Goal: Information Seeking & Learning: Find specific fact

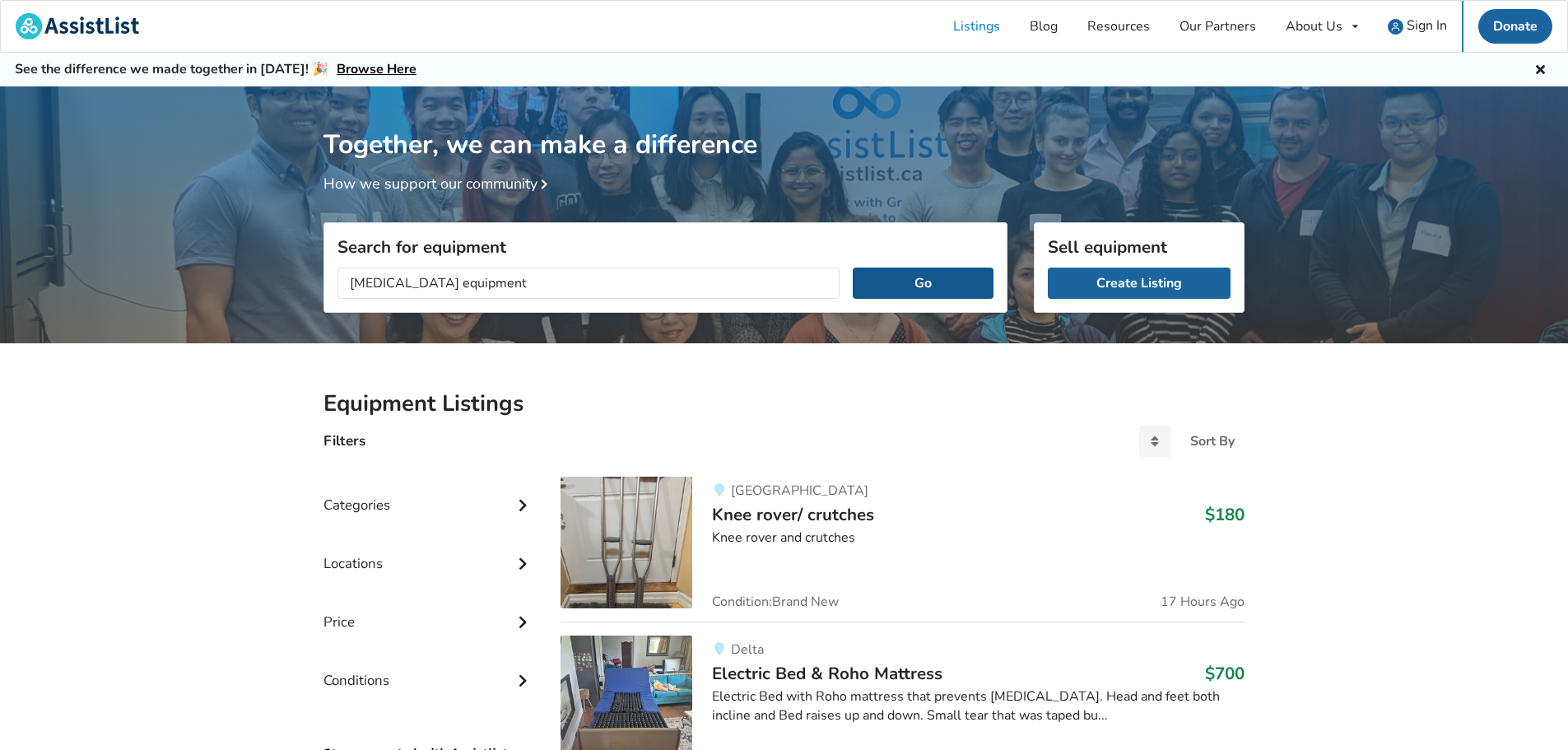
type input "[MEDICAL_DATA] equipment"
click at [925, 285] on button "Go" at bounding box center [924, 283] width 141 height 32
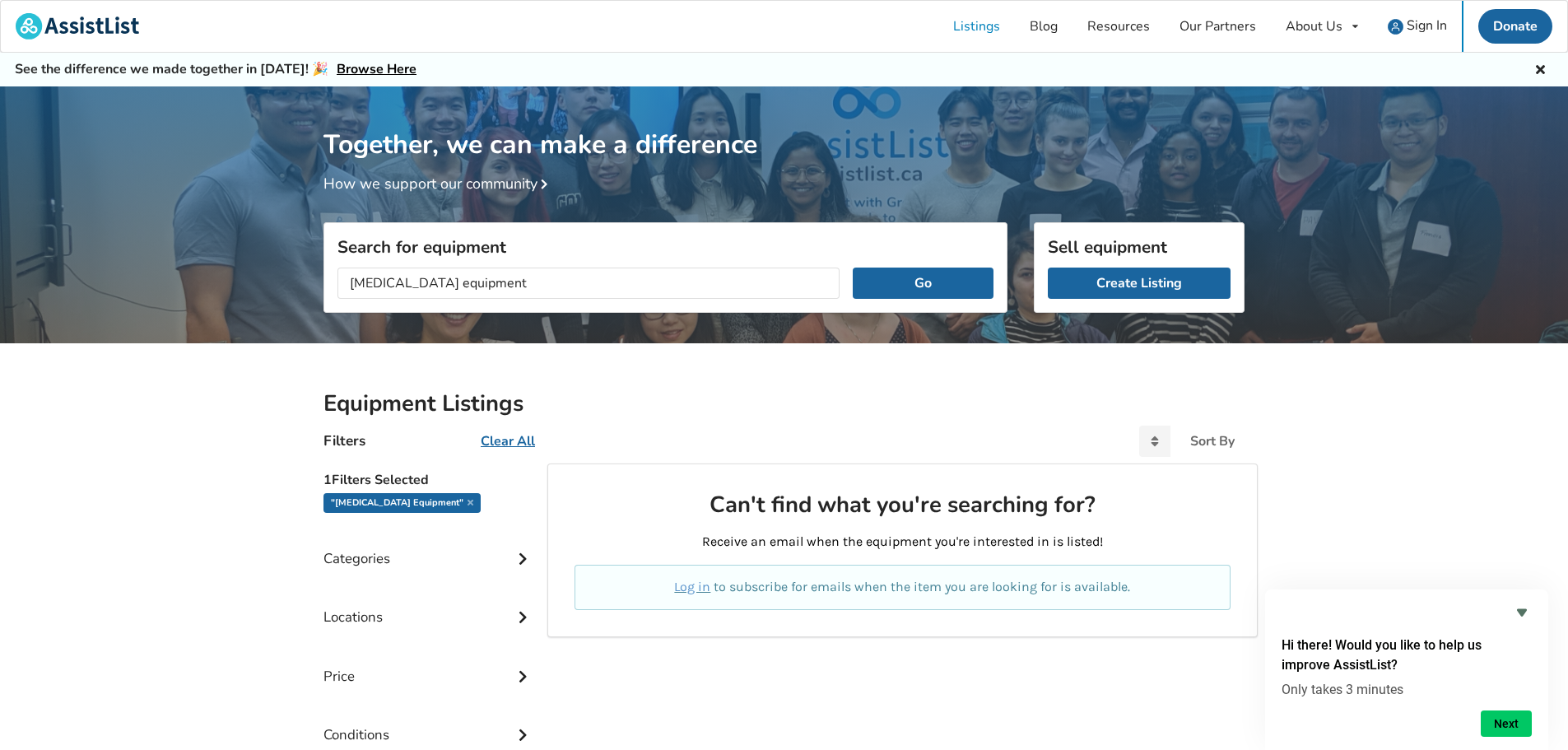
click at [404, 504] on div ""[MEDICAL_DATA] equipment"" at bounding box center [402, 503] width 157 height 20
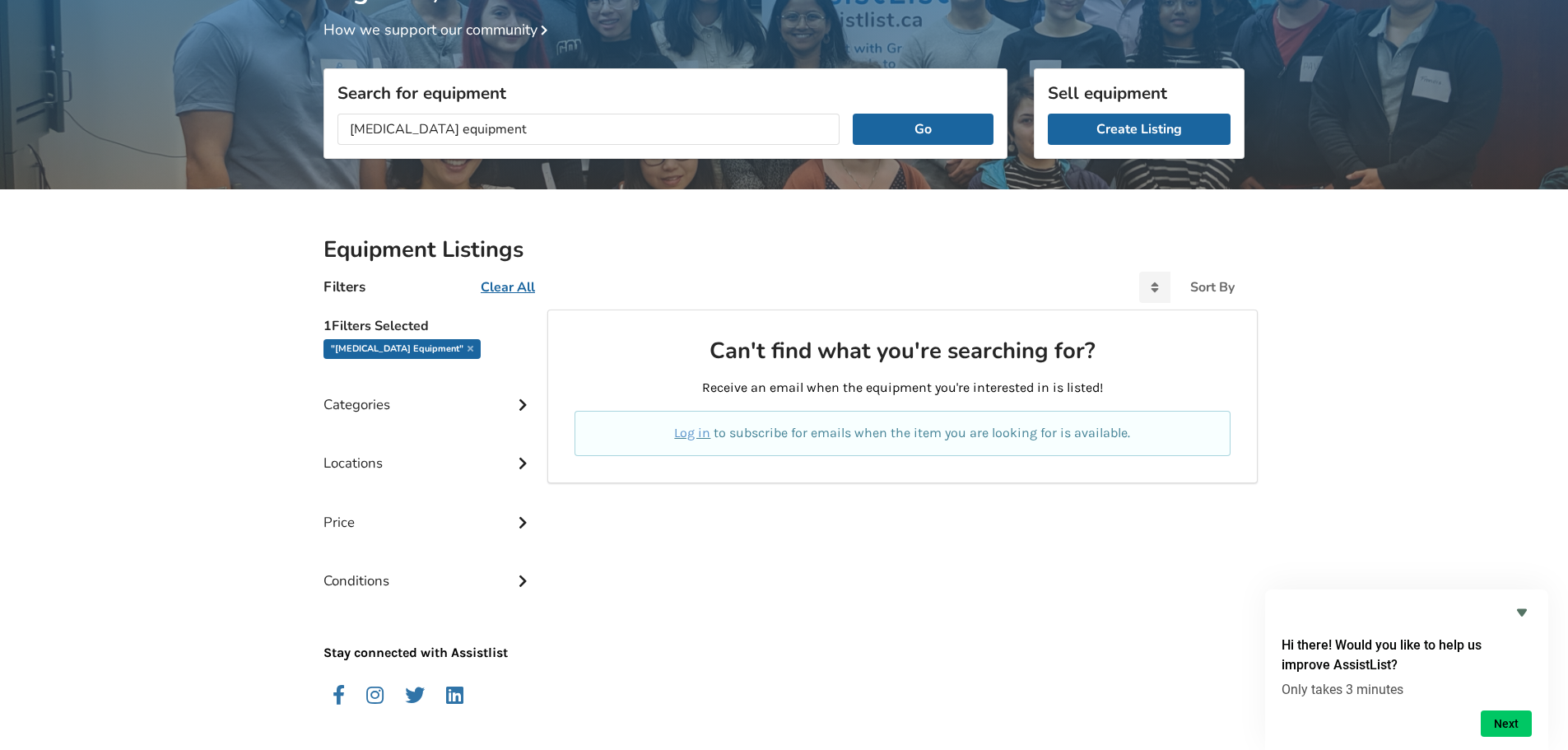
scroll to position [198, 0]
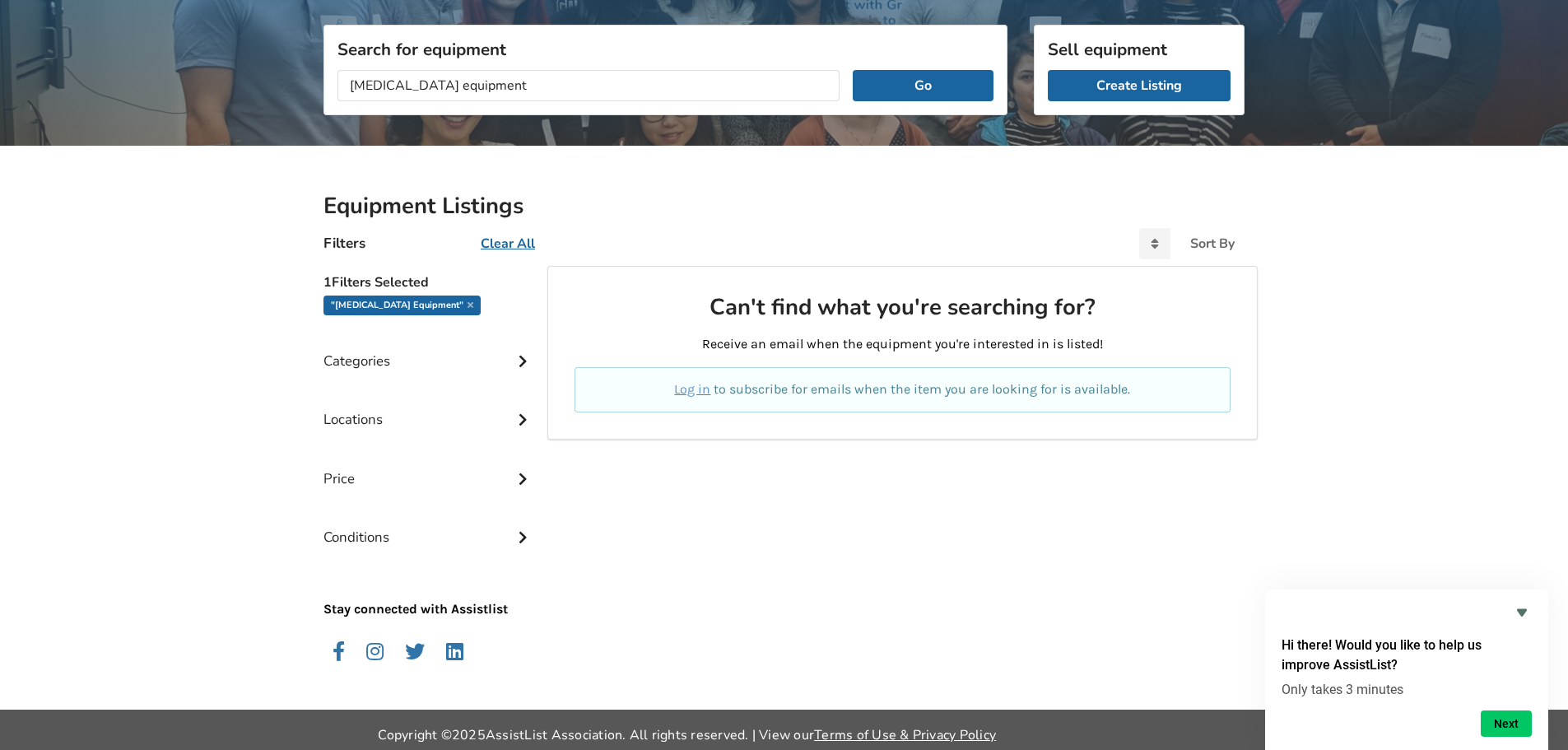
click at [353, 421] on div "Locations" at bounding box center [429, 407] width 211 height 58
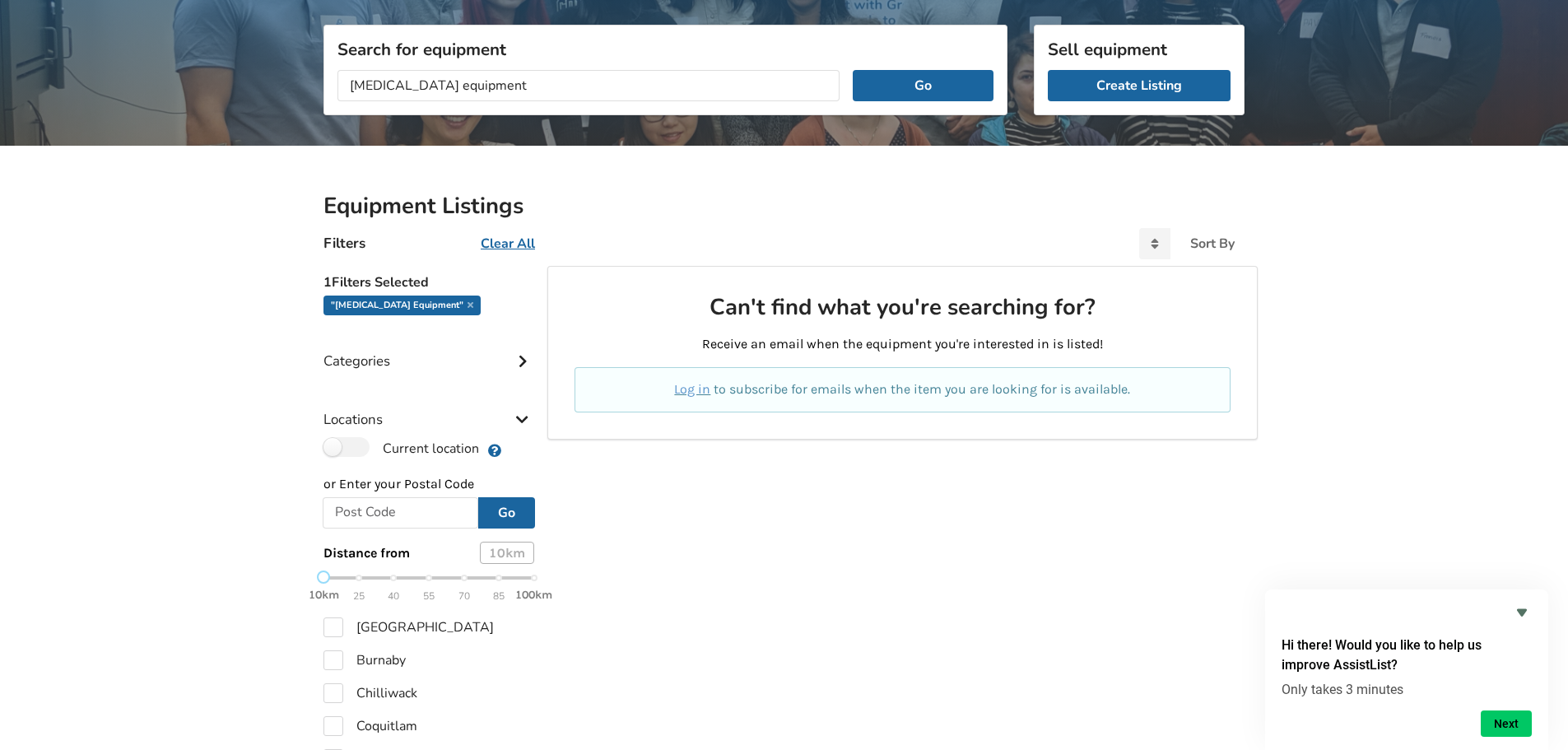
click at [350, 496] on div "Go" at bounding box center [429, 509] width 237 height 40
click at [337, 513] on input "text" at bounding box center [400, 513] width 155 height 32
type input "V5M 3Z4"
click at [507, 511] on button "Go" at bounding box center [507, 513] width 56 height 32
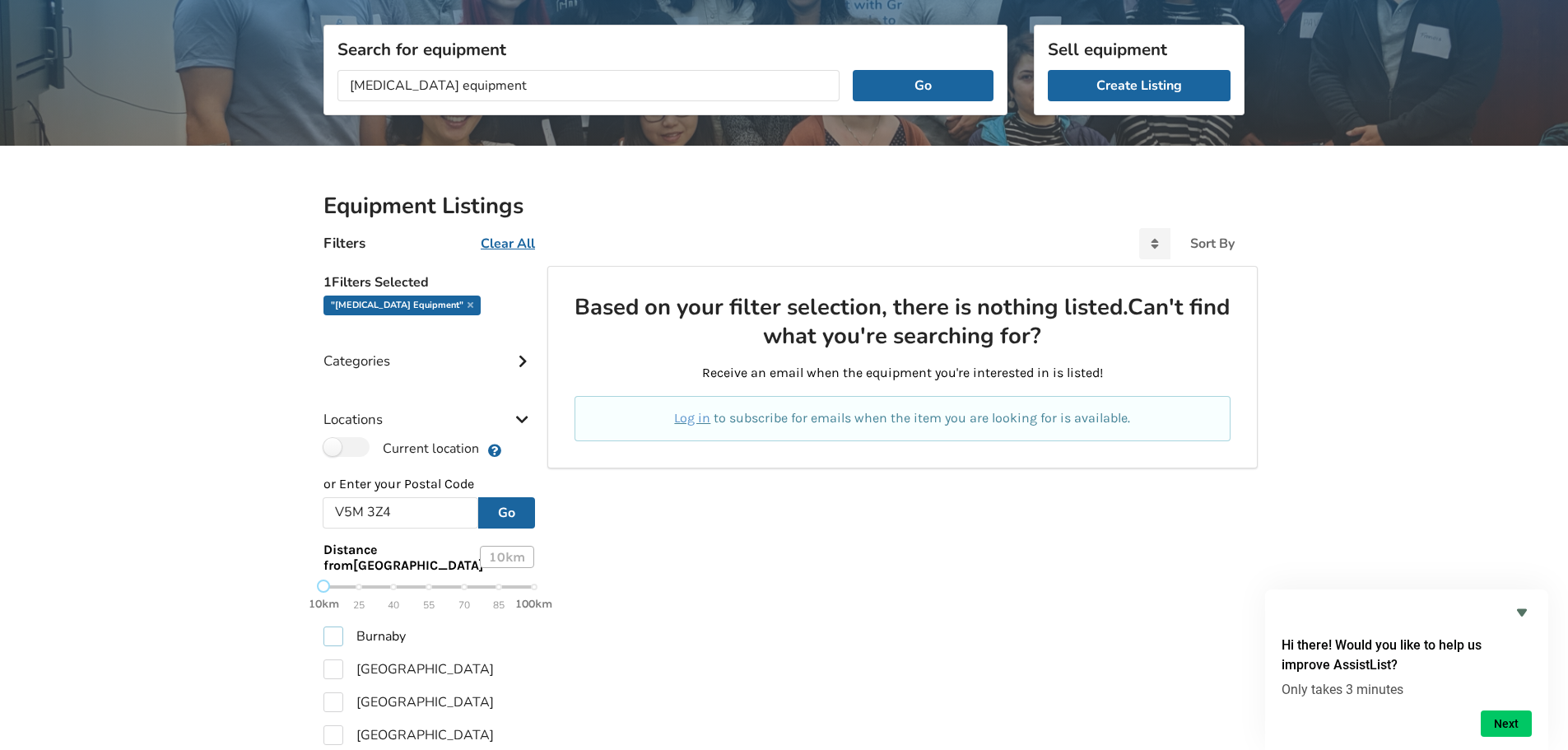
click at [330, 632] on label "Burnaby" at bounding box center [365, 636] width 82 height 20
checkbox input "true"
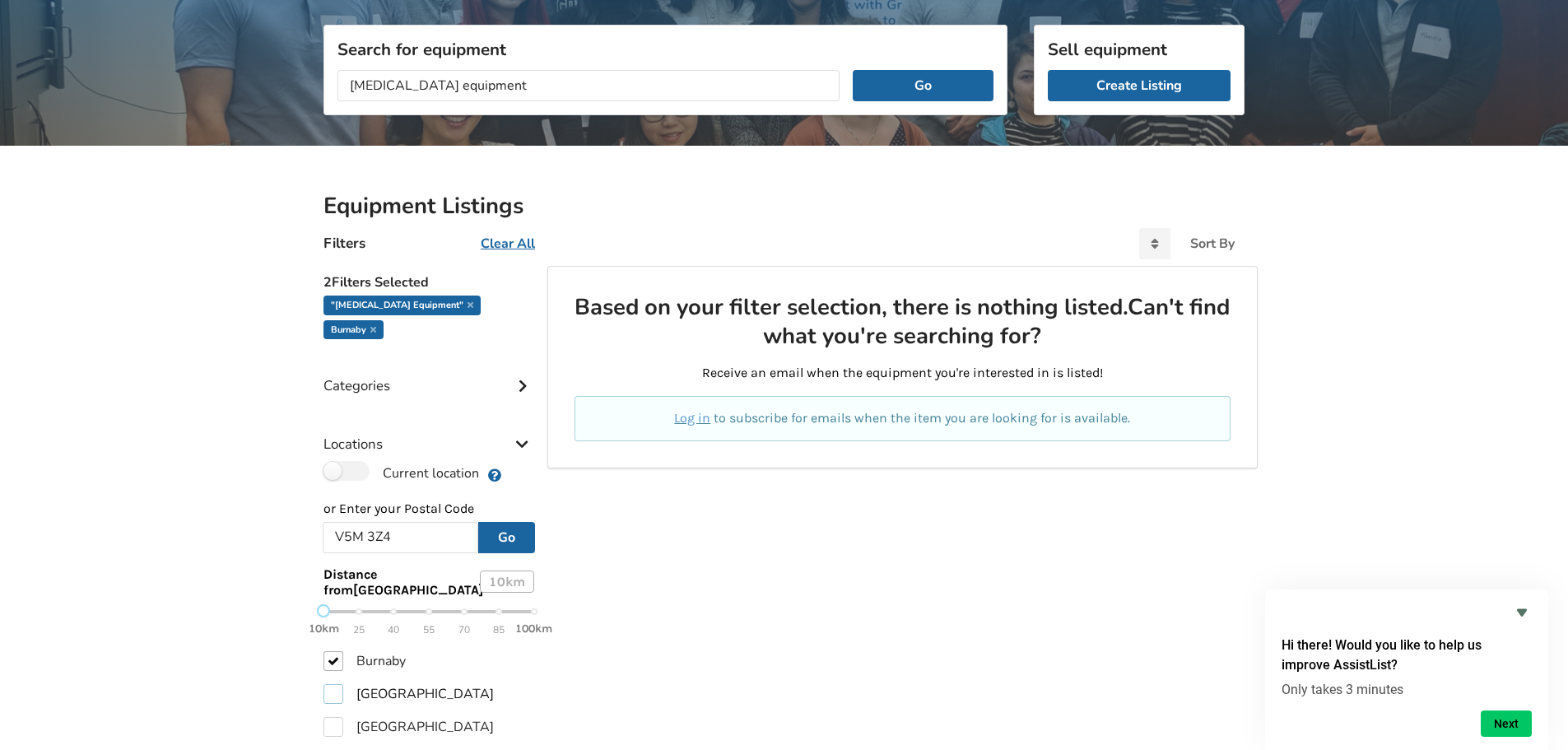
click at [338, 684] on label "[GEOGRAPHIC_DATA]" at bounding box center [409, 694] width 170 height 20
checkbox input "true"
click at [365, 442] on div "Locations" at bounding box center [429, 432] width 211 height 58
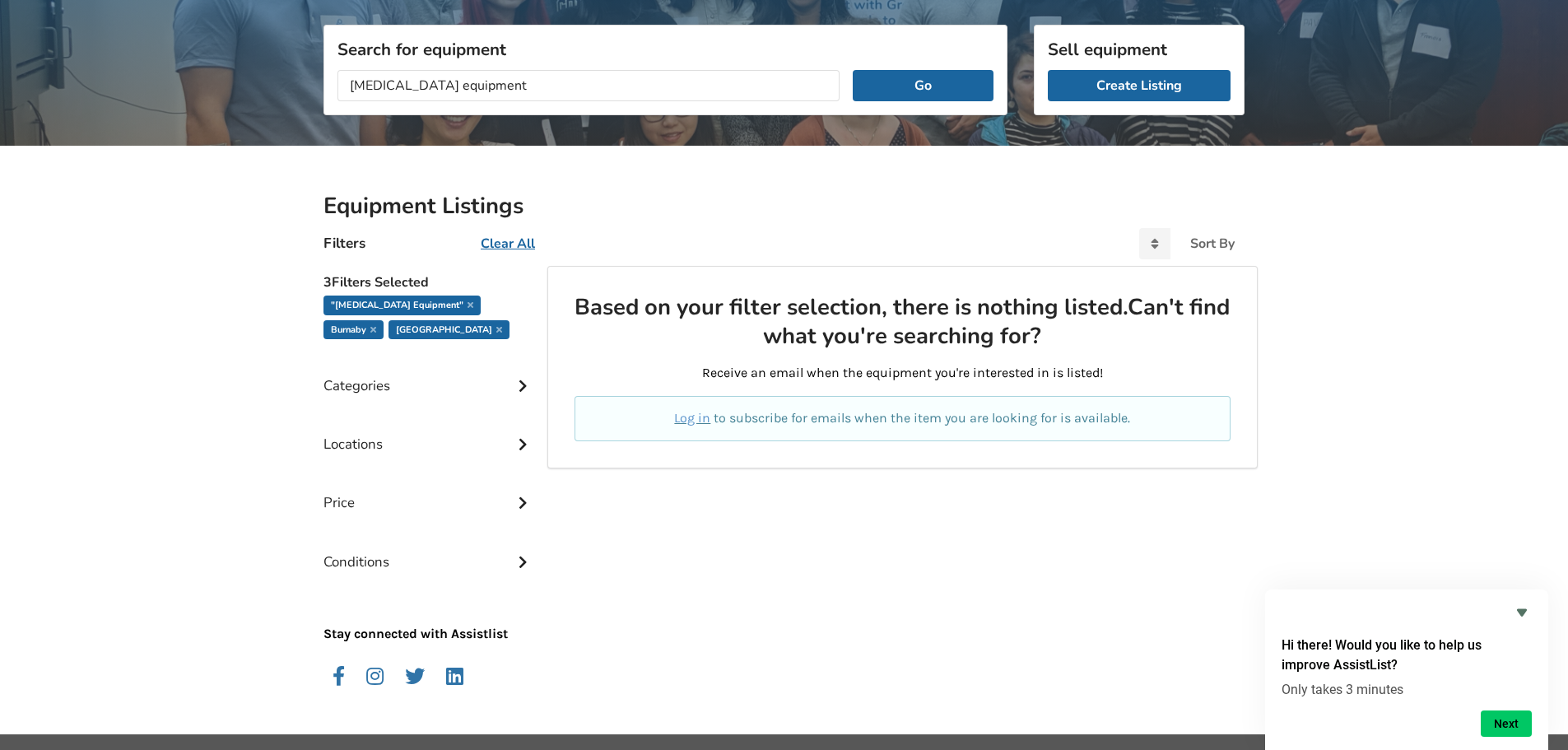
click at [523, 445] on icon at bounding box center [523, 442] width 17 height 14
